Goal: Transaction & Acquisition: Subscribe to service/newsletter

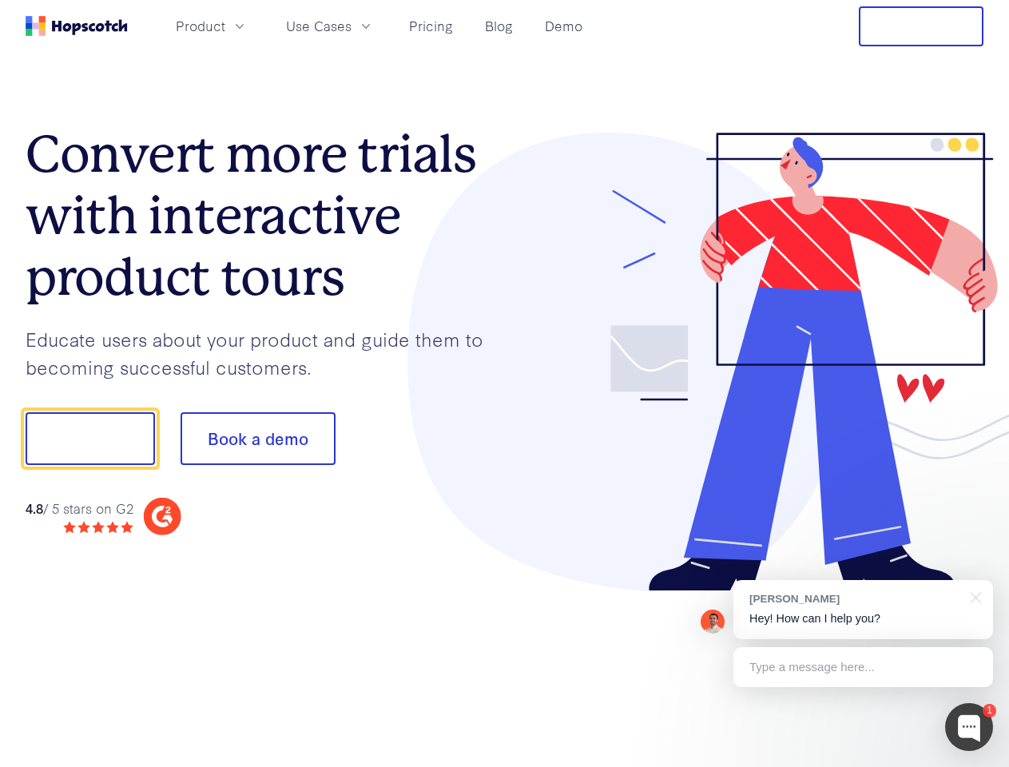
click at [505, 383] on div at bounding box center [744, 362] width 479 height 459
click at [225, 26] on span "Product" at bounding box center [201, 26] width 50 height 20
click at [352, 26] on span "Use Cases" at bounding box center [319, 26] width 66 height 20
click at [921, 26] on button "Free Trial" at bounding box center [921, 26] width 125 height 40
click at [89, 439] on button "Show me!" at bounding box center [90, 438] width 129 height 53
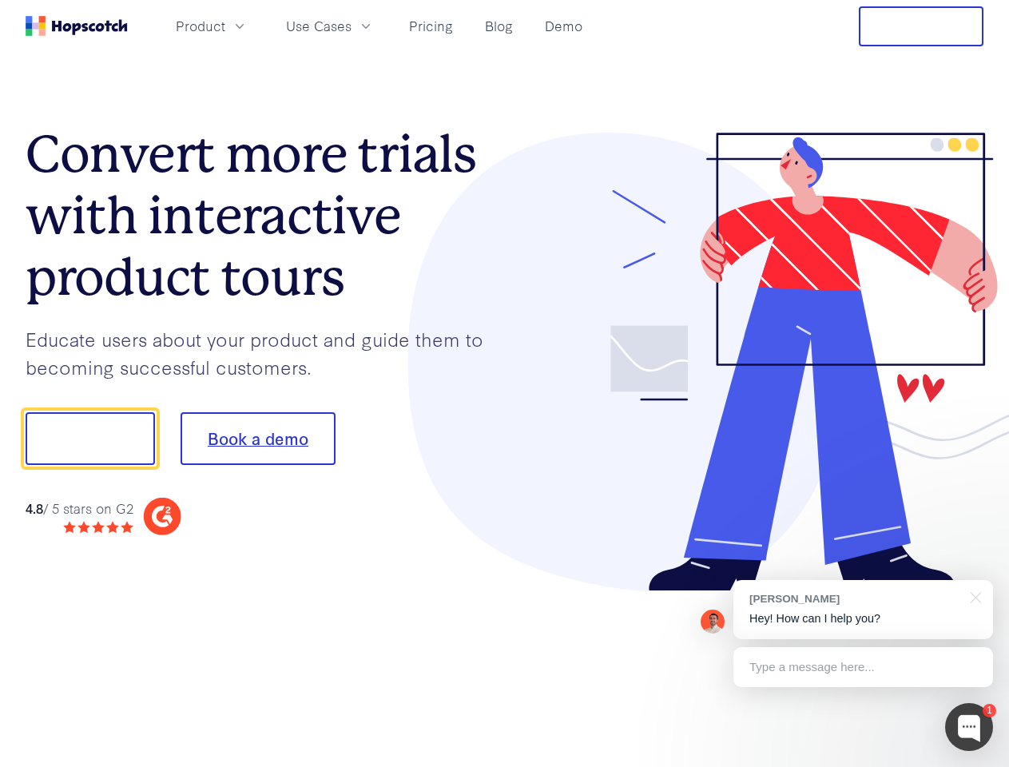
click at [257, 439] on button "Book a demo" at bounding box center [258, 438] width 155 height 53
click at [969, 727] on div at bounding box center [969, 727] width 48 height 48
click at [863, 610] on div "[PERSON_NAME] Hey! How can I help you?" at bounding box center [863, 609] width 260 height 59
click at [973, 596] on div at bounding box center [843, 436] width 300 height 533
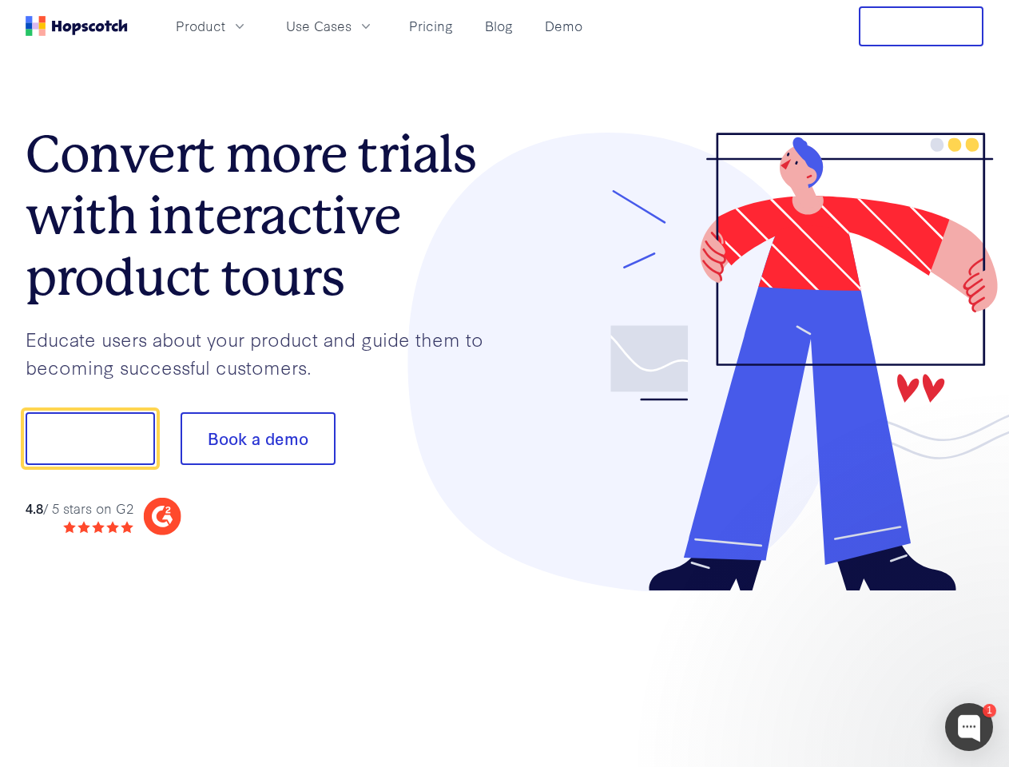
click at [863, 667] on div at bounding box center [843, 543] width 300 height 319
